Goal: Transaction & Acquisition: Purchase product/service

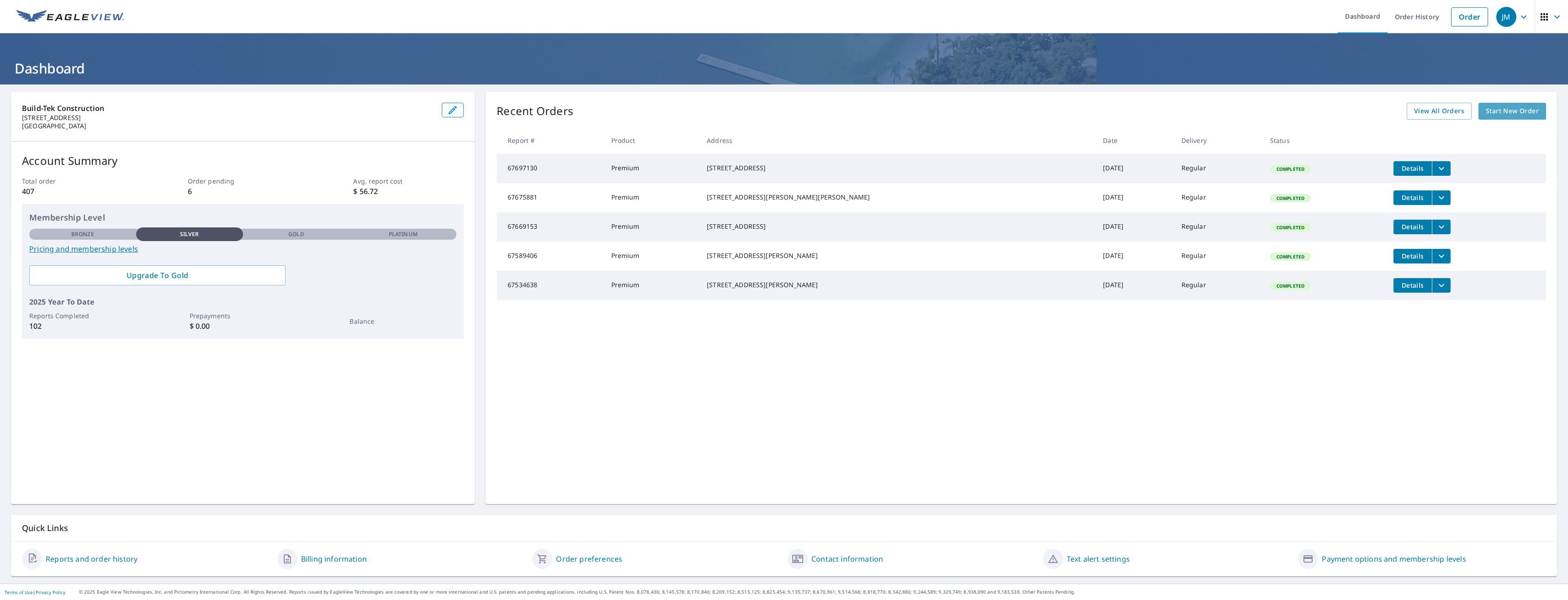
click at [1491, 114] on span "Start New Order" at bounding box center [1512, 110] width 53 height 11
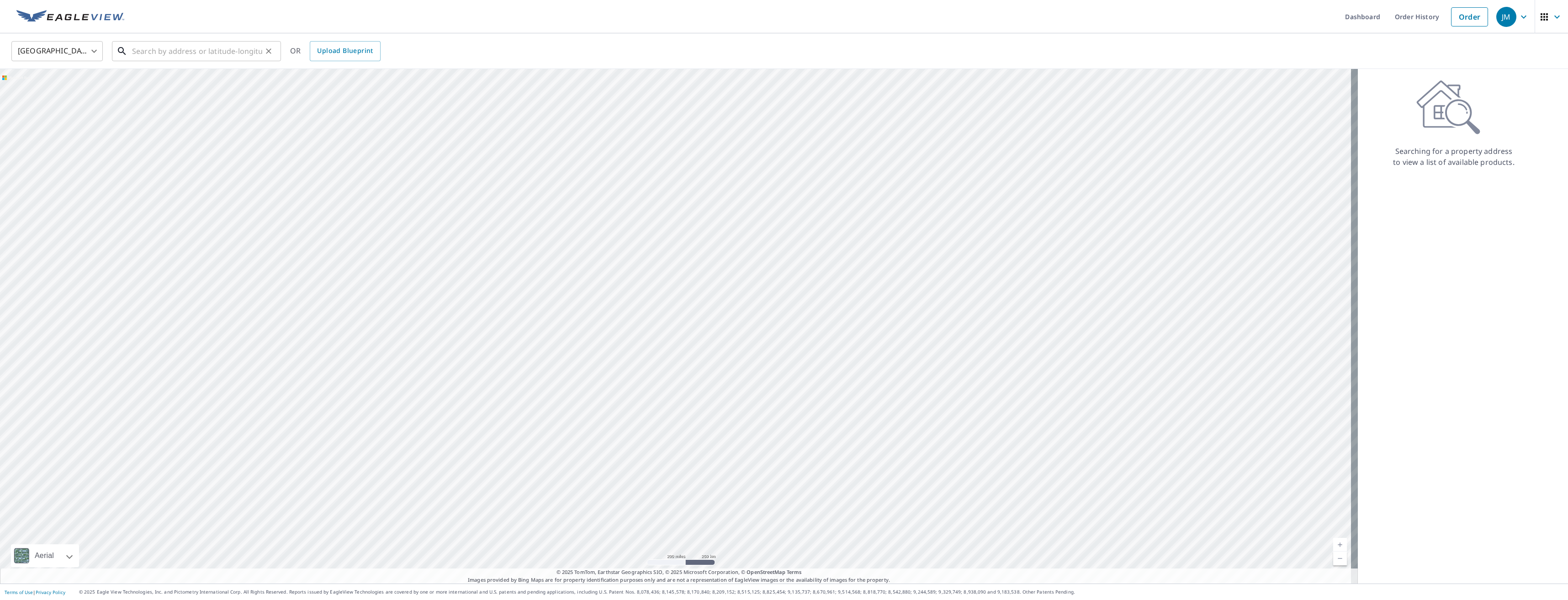
click at [193, 48] on input "text" at bounding box center [197, 51] width 130 height 25
click at [205, 84] on p "[PERSON_NAME], GA 30253" at bounding box center [201, 88] width 143 height 9
type input "[STREET_ADDRESS][PERSON_NAME][PERSON_NAME]"
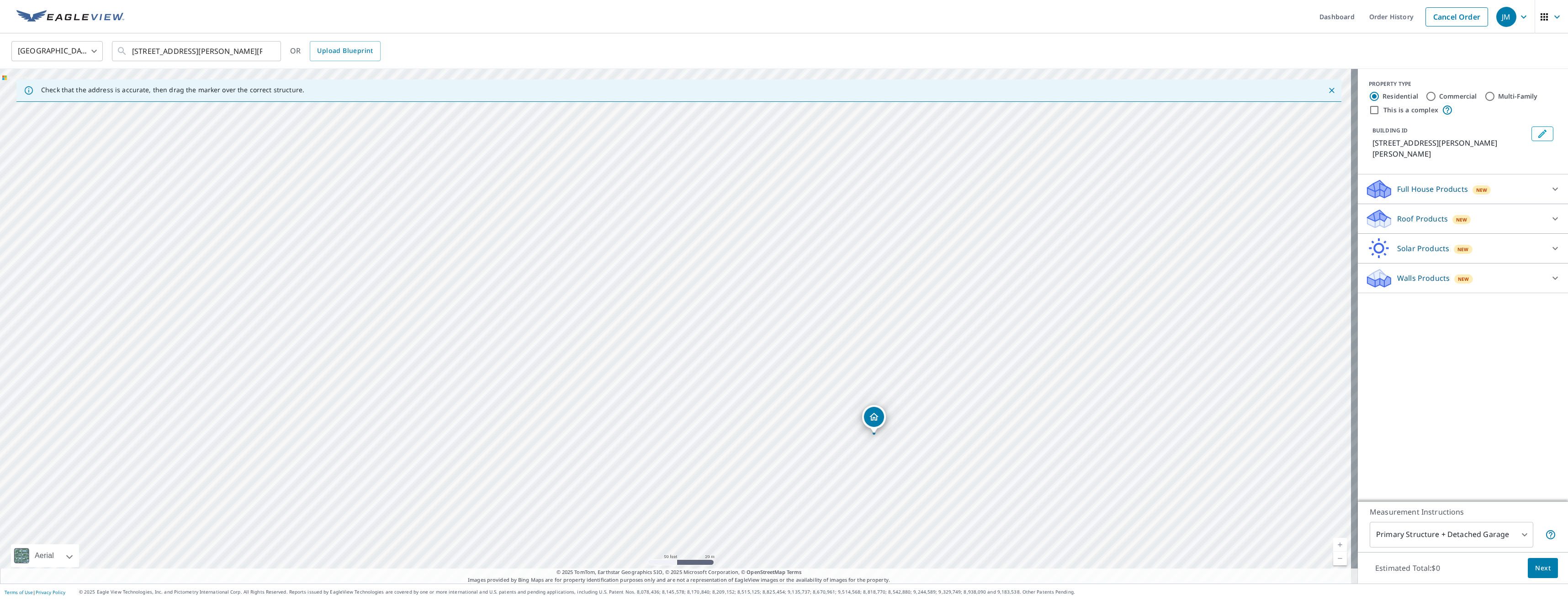
drag, startPoint x: 918, startPoint y: 335, endPoint x: 821, endPoint y: 221, distance: 149.7
click at [821, 221] on div "[STREET_ADDRESS][PERSON_NAME][PERSON_NAME]" at bounding box center [679, 325] width 1357 height 514
click at [1514, 538] on body "JM JM Dashboard Order History Cancel Order JM [GEOGRAPHIC_DATA] [GEOGRAPHIC_DAT…" at bounding box center [784, 300] width 1568 height 600
click at [1491, 546] on li "Primary Structure Only" at bounding box center [1444, 548] width 163 height 16
type input "2"
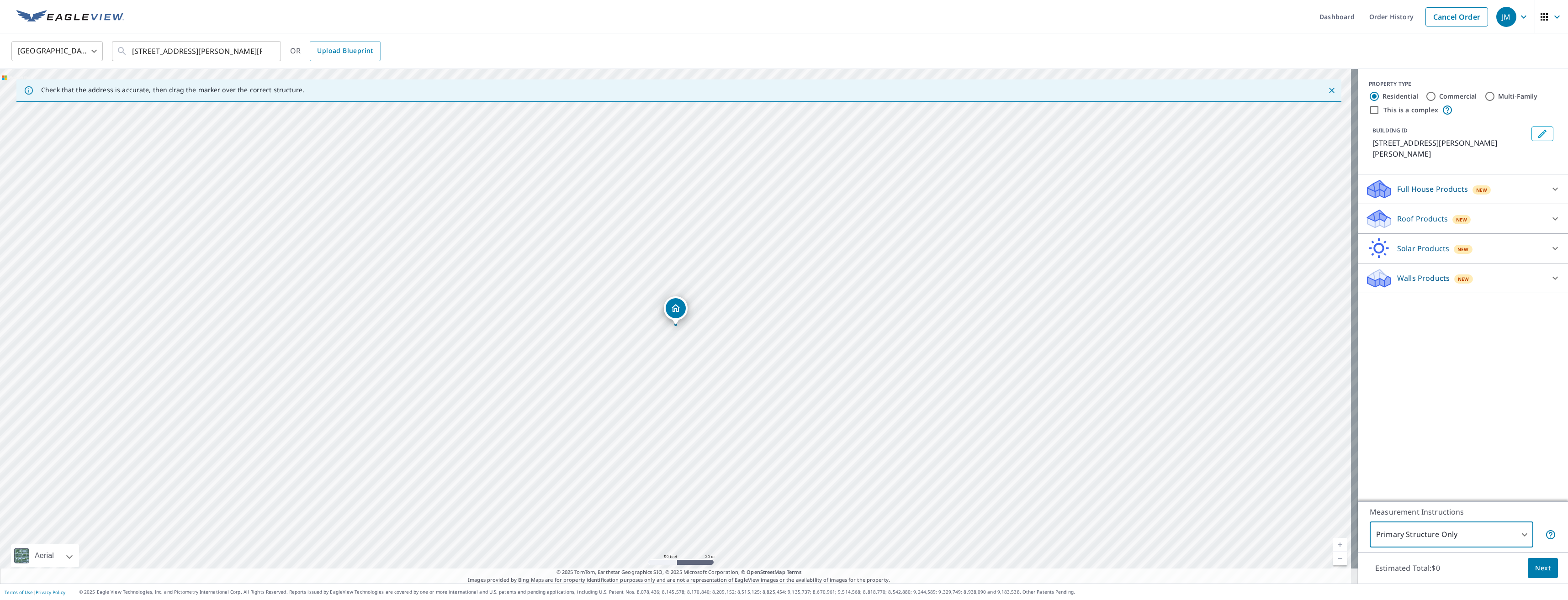
click at [1544, 571] on button "Next" at bounding box center [1542, 568] width 30 height 20
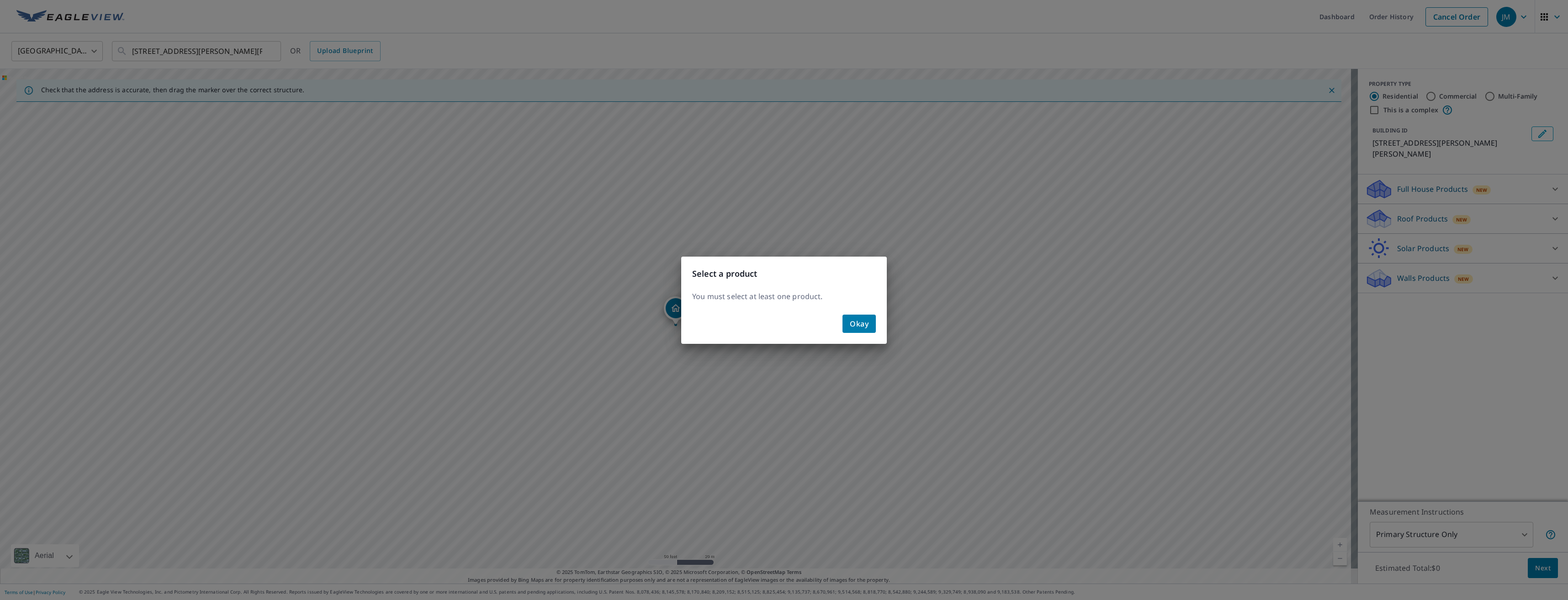
click at [871, 327] on button "Okay" at bounding box center [859, 324] width 33 height 18
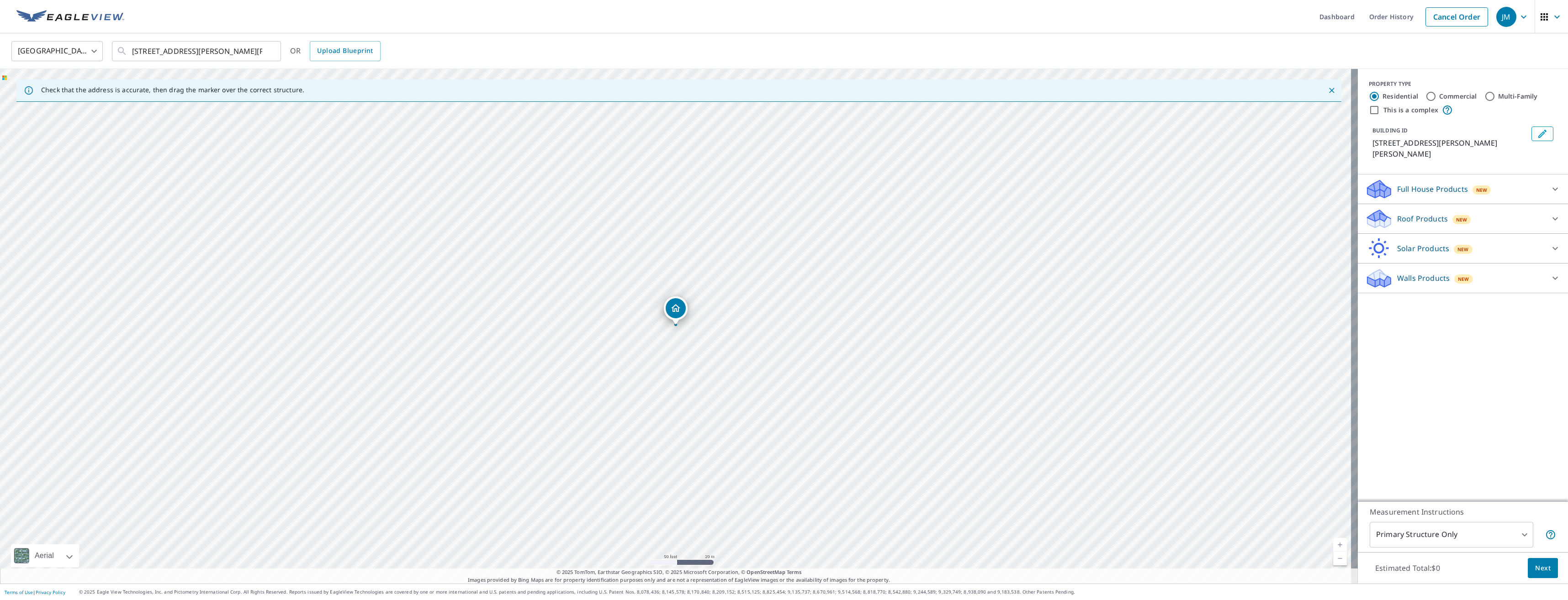
click at [1493, 209] on div "Roof Products New" at bounding box center [1454, 219] width 179 height 22
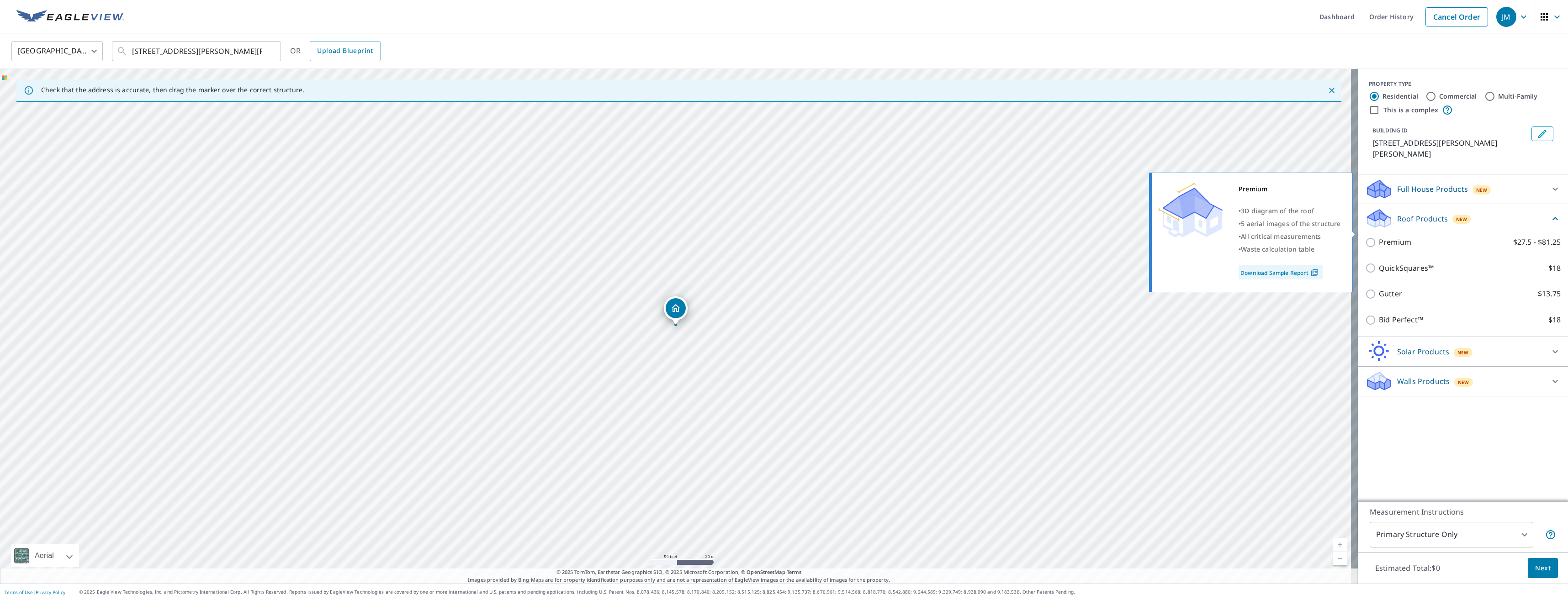
click at [1440, 237] on label "Premium $27.5 - $81.25" at bounding box center [1469, 242] width 182 height 11
click at [1378, 237] on input "Premium $27.5 - $81.25" at bounding box center [1371, 242] width 14 height 11
checkbox input "true"
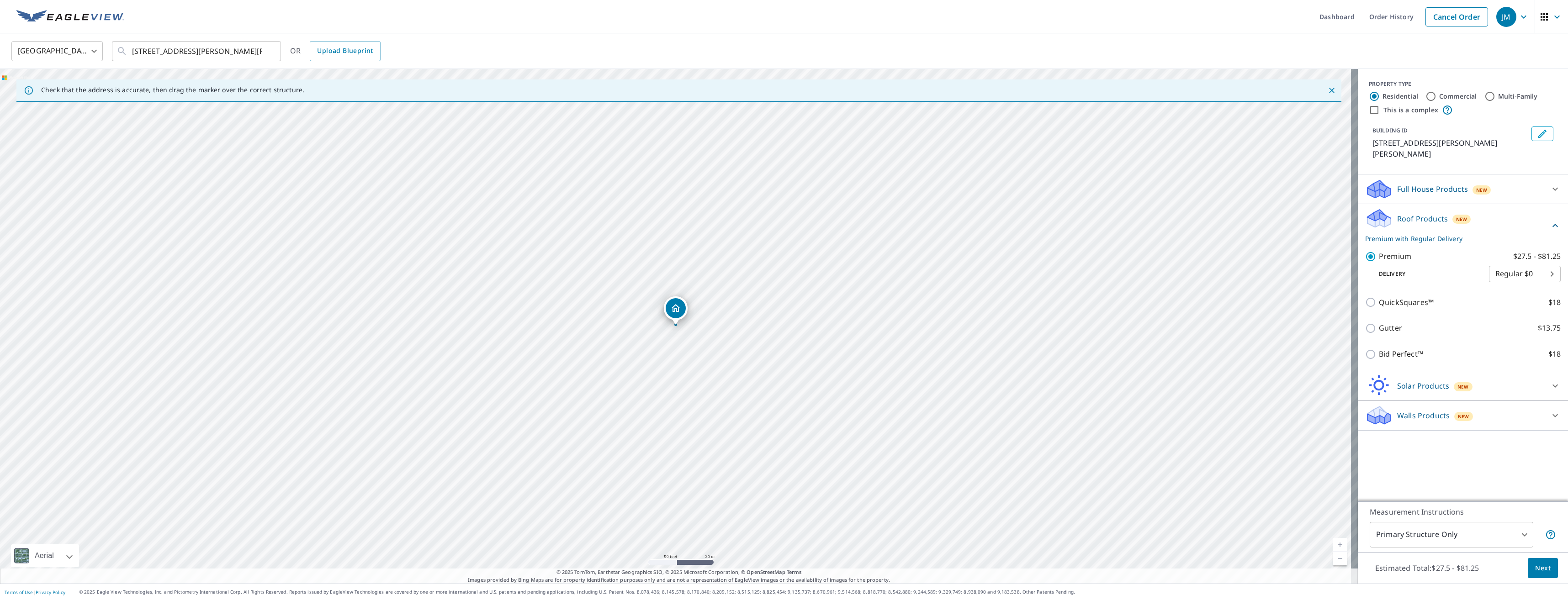
click at [1544, 566] on button "Next" at bounding box center [1542, 568] width 30 height 20
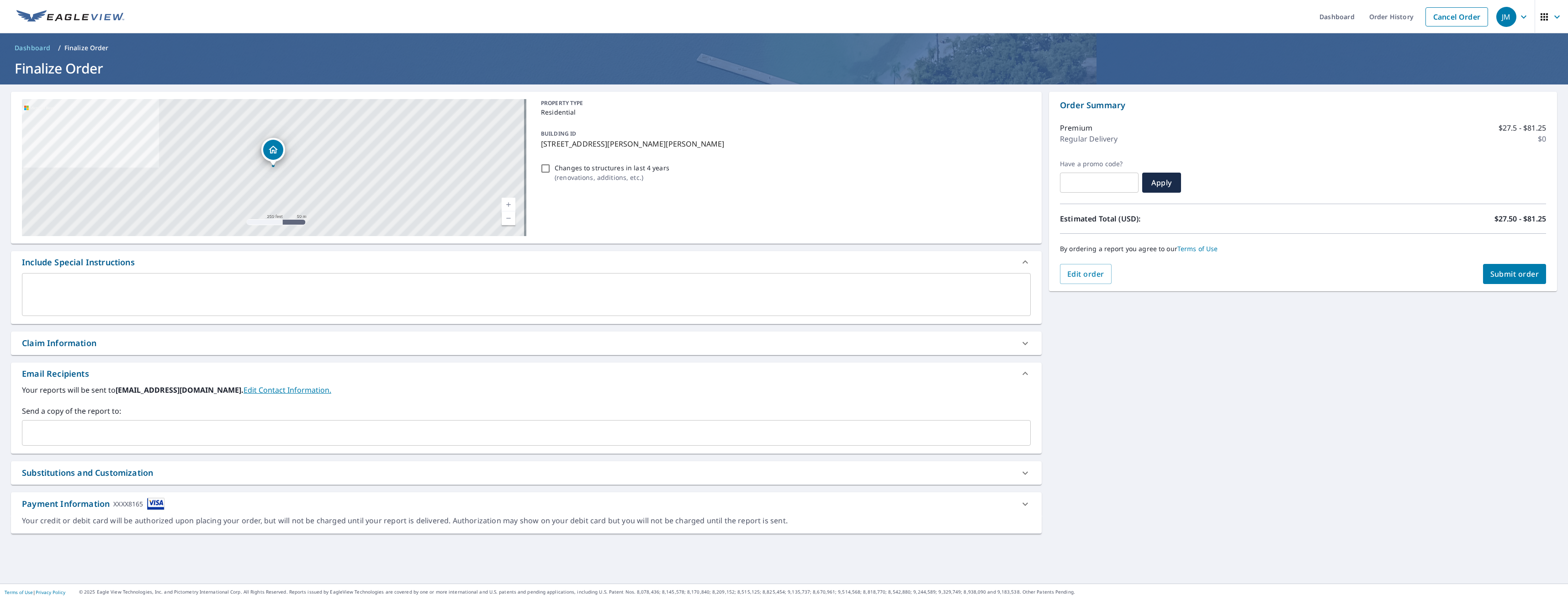
click at [1500, 276] on span "Submit order" at bounding box center [1514, 273] width 49 height 10
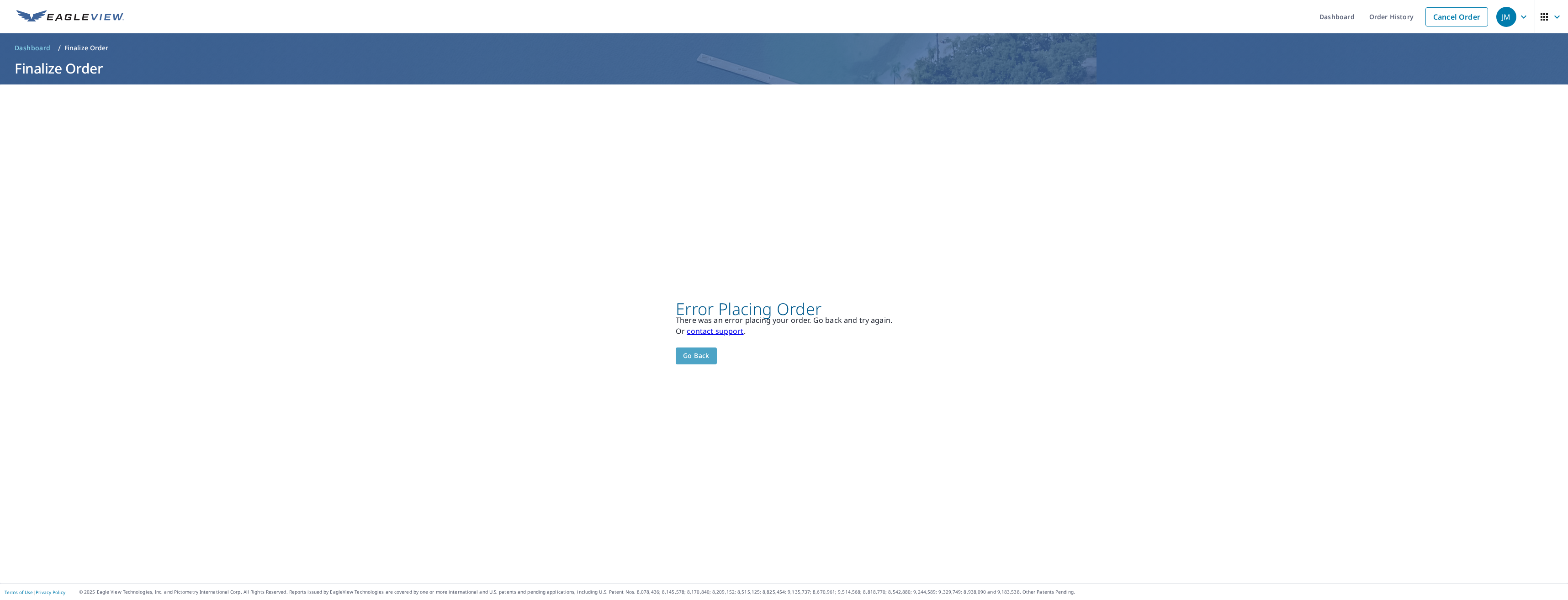
click at [707, 356] on button "Go back" at bounding box center [696, 356] width 41 height 17
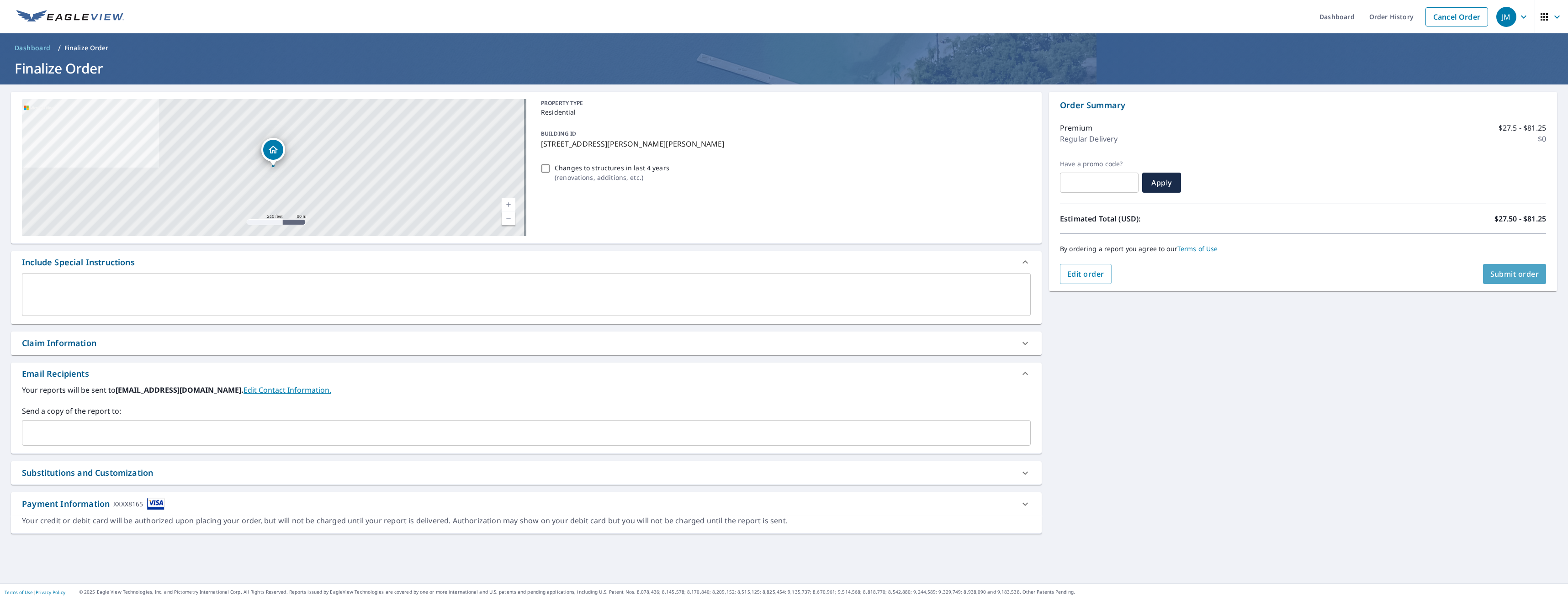
click at [1490, 275] on span "Submit order" at bounding box center [1514, 273] width 49 height 10
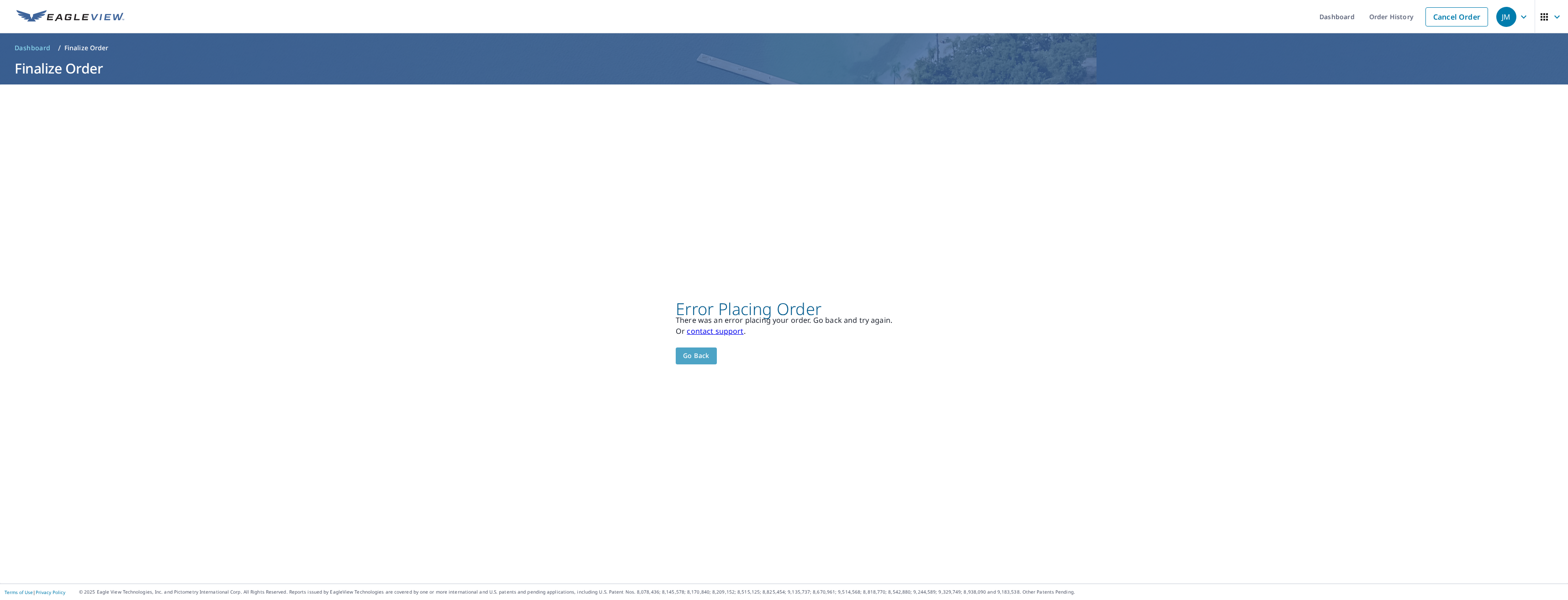
click at [706, 354] on span "Go back" at bounding box center [696, 356] width 27 height 11
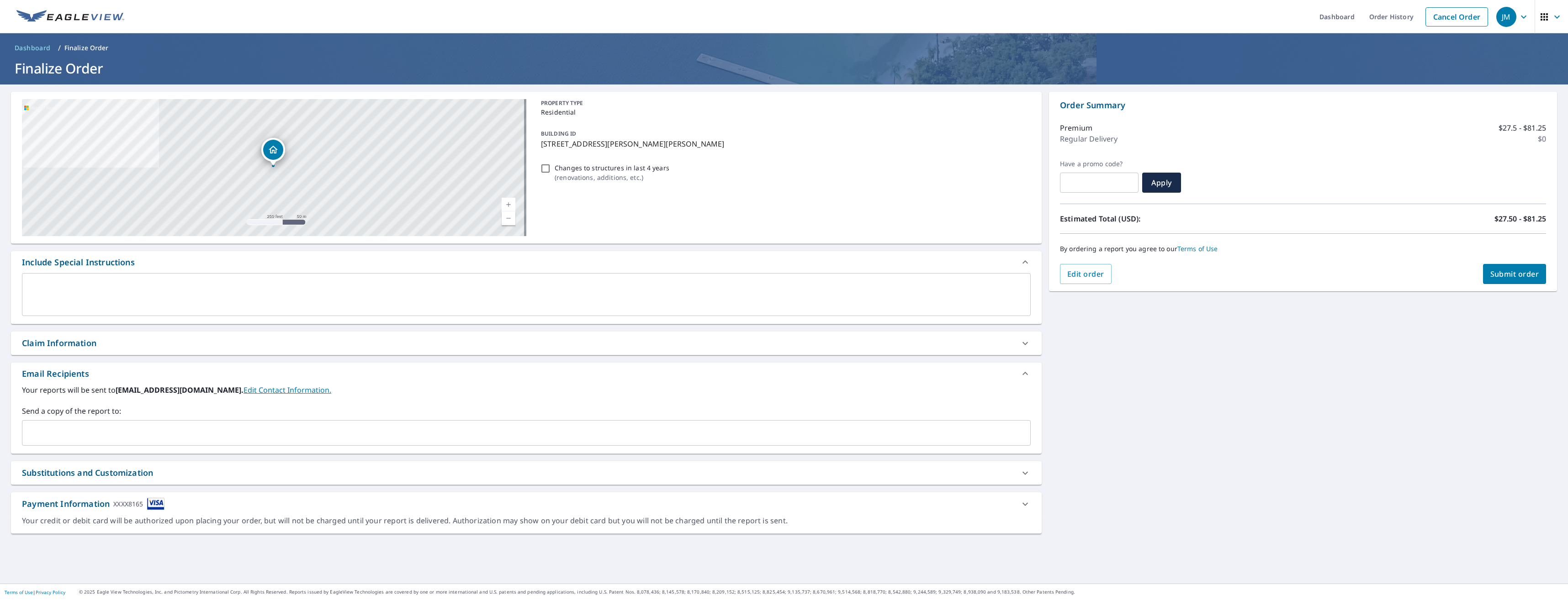
click at [1483, 274] on button "Submit order" at bounding box center [1514, 274] width 63 height 20
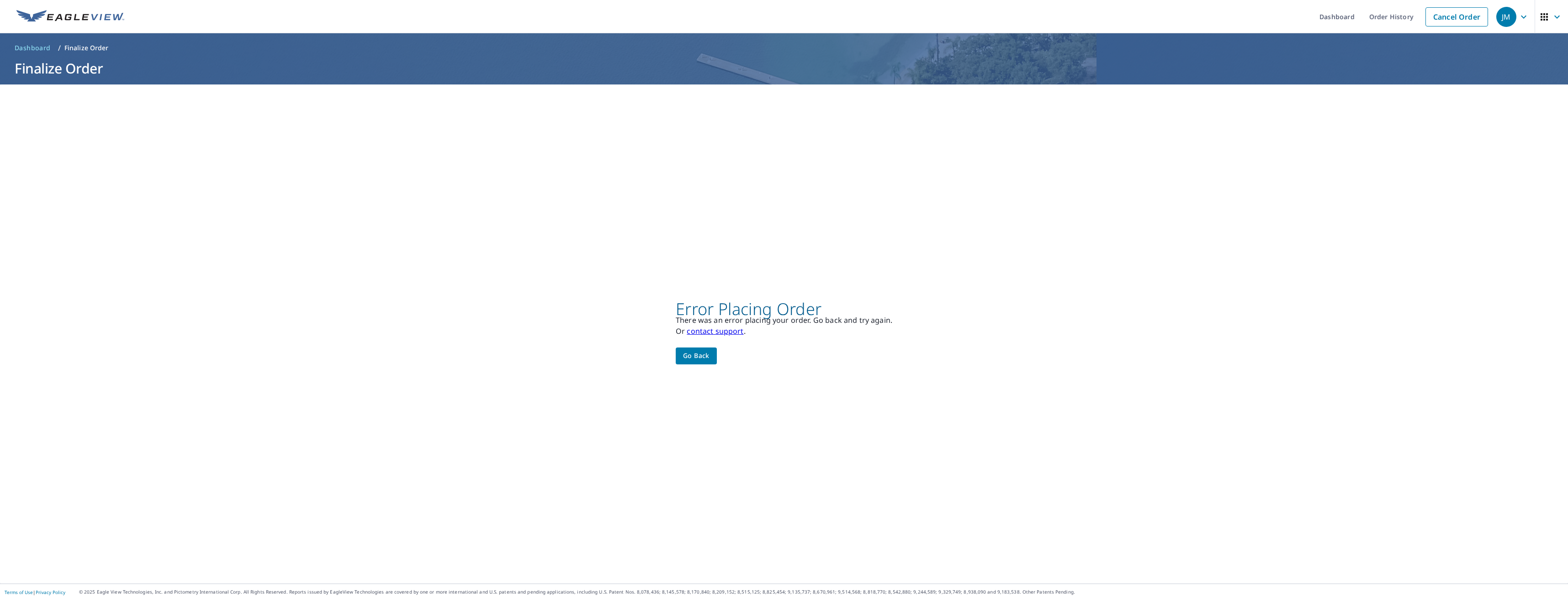
click at [724, 331] on link "contact support" at bounding box center [715, 331] width 57 height 10
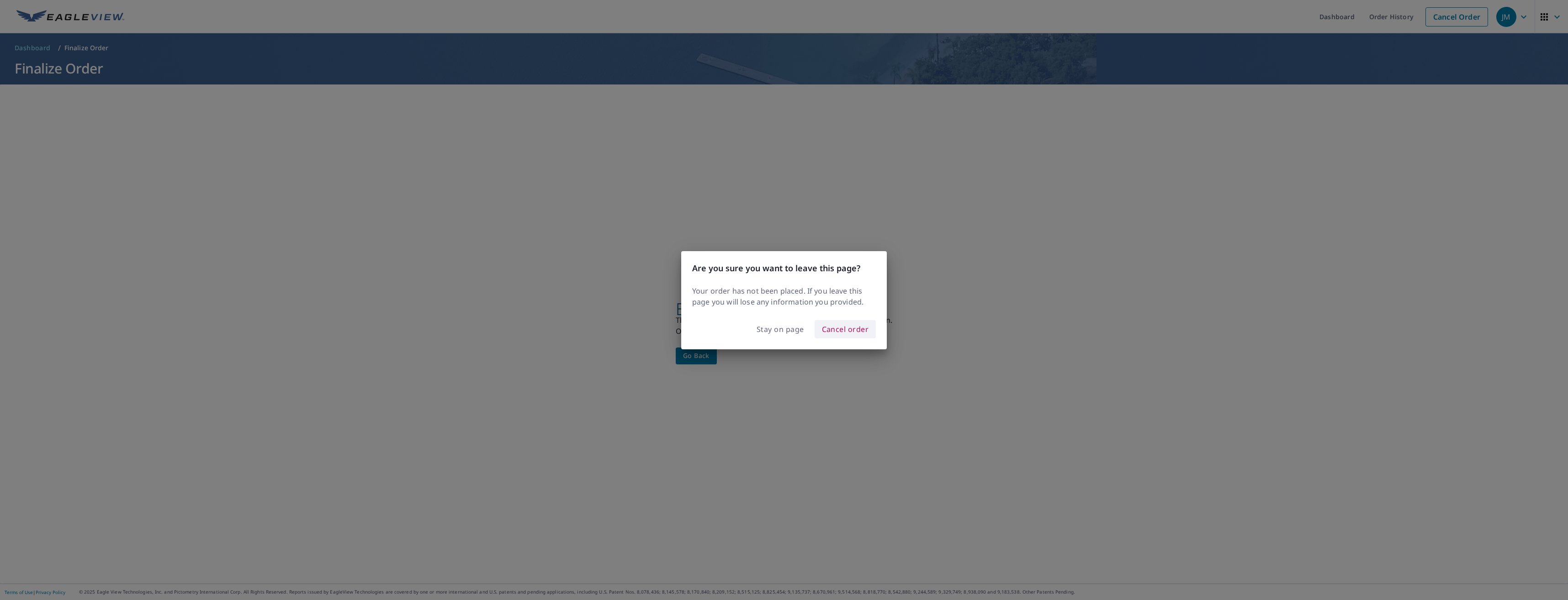
click at [831, 331] on span "Cancel order" at bounding box center [845, 329] width 47 height 13
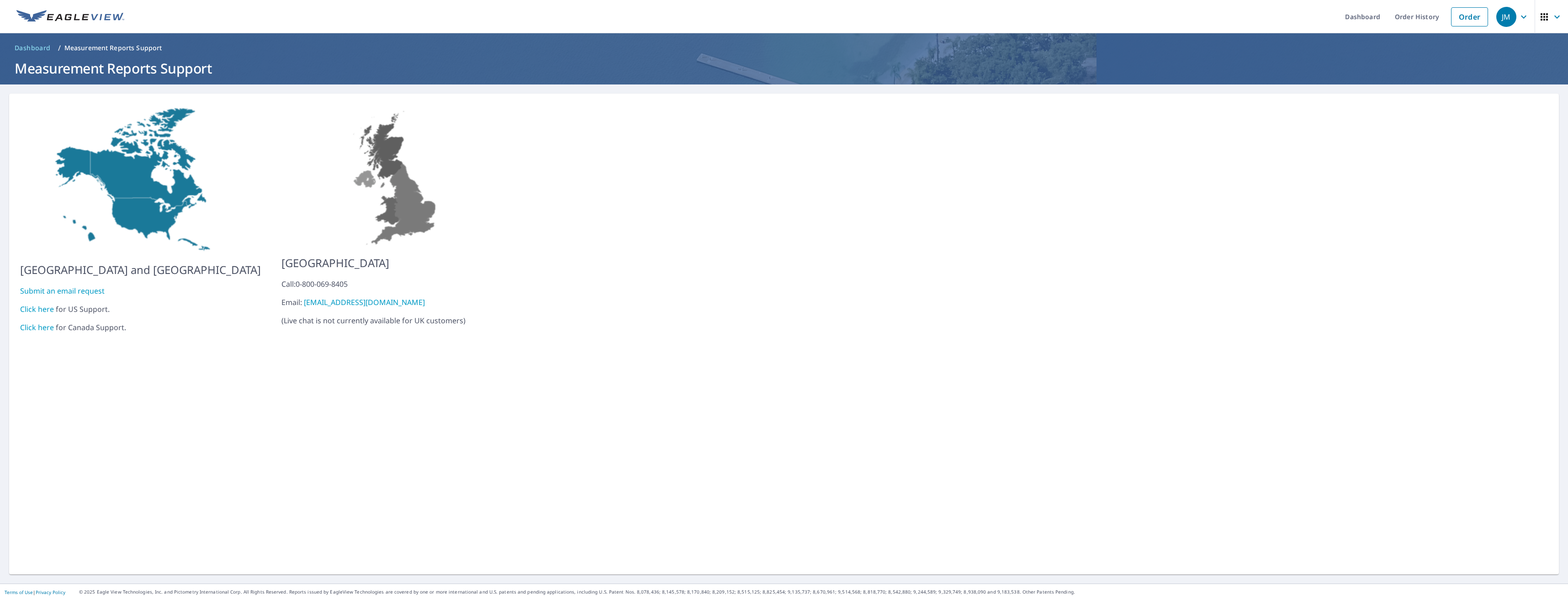
click at [43, 304] on link "Click here" at bounding box center [37, 308] width 34 height 10
